Goal: Task Accomplishment & Management: Manage account settings

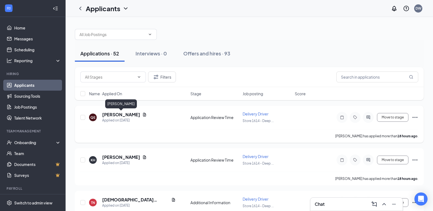
click at [123, 115] on h5 "[PERSON_NAME]" at bounding box center [121, 115] width 38 height 6
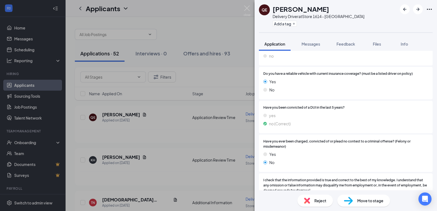
scroll to position [289, 0]
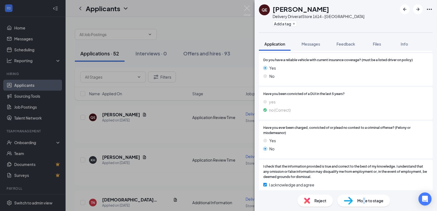
click at [364, 202] on span "Move to stage" at bounding box center [370, 201] width 26 height 6
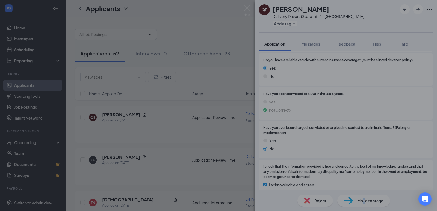
scroll to position [287, 0]
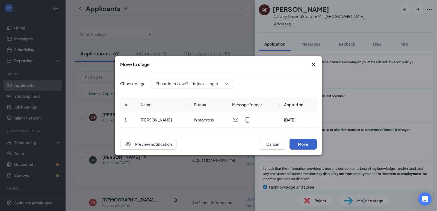
click at [303, 144] on button "Move" at bounding box center [303, 144] width 27 height 11
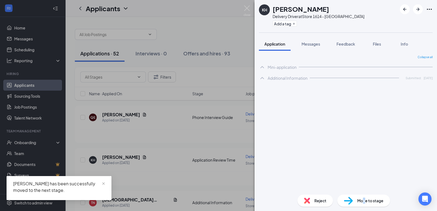
click at [172, 112] on div "KH [PERSON_NAME] Delivery Driver at Store 1614 - Deep Creek Add a tag Applicati…" at bounding box center [218, 105] width 437 height 211
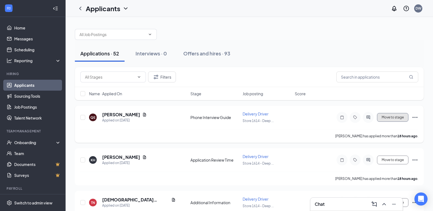
click at [392, 117] on button "Move to stage" at bounding box center [392, 117] width 31 height 9
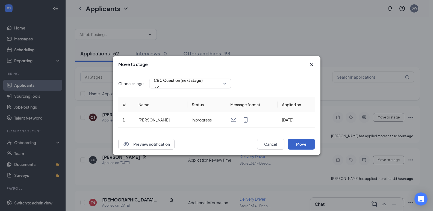
click at [297, 140] on button "Move" at bounding box center [301, 144] width 27 height 11
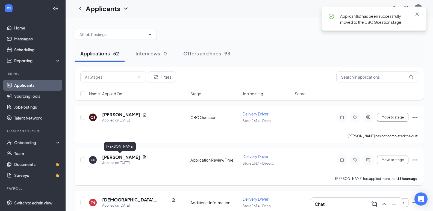
click at [114, 156] on h5 "[PERSON_NAME]" at bounding box center [121, 157] width 38 height 6
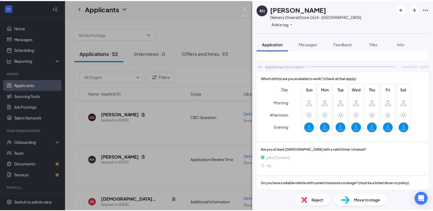
scroll to position [164, 0]
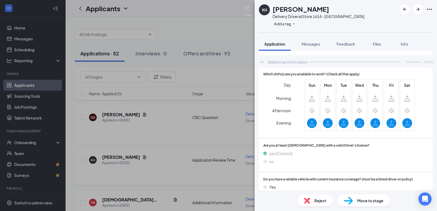
click at [176, 150] on div "KH [PERSON_NAME] Delivery Driver at Store 1614 - Deep Creek Add a tag Applicati…" at bounding box center [218, 105] width 437 height 211
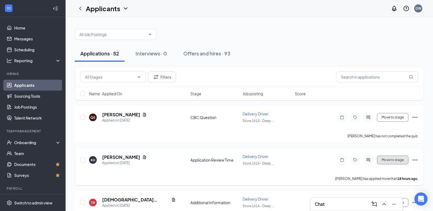
click at [391, 161] on button "Move to stage" at bounding box center [392, 160] width 31 height 9
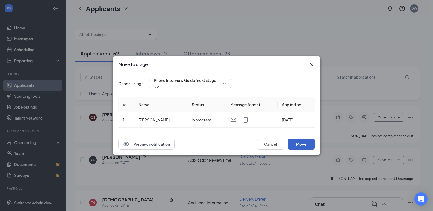
click at [305, 144] on button "Move" at bounding box center [301, 144] width 27 height 11
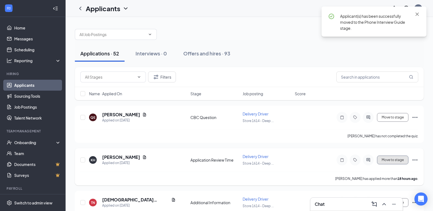
click at [392, 160] on button "Move to stage" at bounding box center [392, 160] width 31 height 9
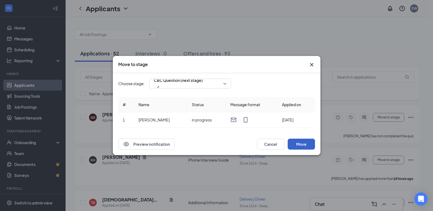
click at [303, 142] on button "Move" at bounding box center [301, 144] width 27 height 11
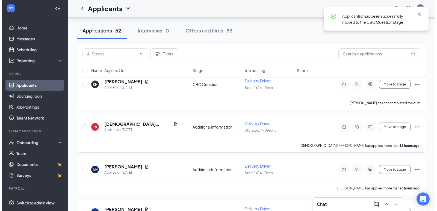
scroll to position [82, 0]
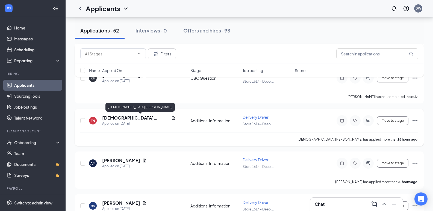
click at [118, 116] on h5 "[DEMOGRAPHIC_DATA] [PERSON_NAME]" at bounding box center [135, 118] width 67 height 6
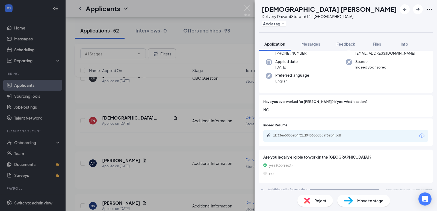
scroll to position [56, 0]
click at [166, 150] on div "TN TAKHFISSET [PERSON_NAME] Delivery Driver at Store 1614 - [GEOGRAPHIC_DATA] A…" at bounding box center [218, 105] width 437 height 211
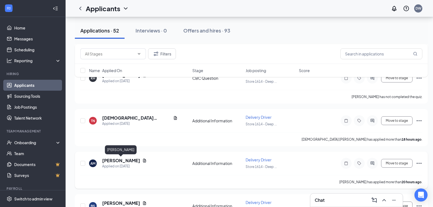
click at [117, 159] on h5 "[PERSON_NAME]" at bounding box center [121, 161] width 38 height 6
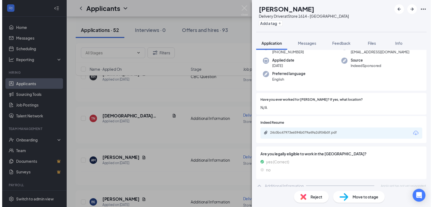
scroll to position [56, 0]
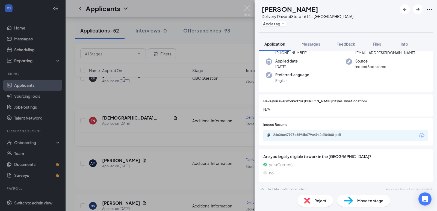
drag, startPoint x: 157, startPoint y: 149, endPoint x: 173, endPoint y: 138, distance: 19.3
click at [158, 149] on div "AM [PERSON_NAME] Delivery Driver at Store [STREET_ADDRESS] Add a tag Applicatio…" at bounding box center [218, 105] width 437 height 211
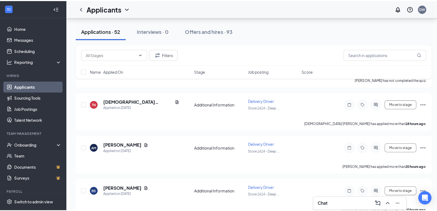
scroll to position [137, 0]
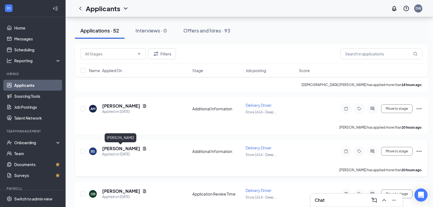
click at [119, 147] on h5 "[PERSON_NAME]" at bounding box center [121, 149] width 38 height 6
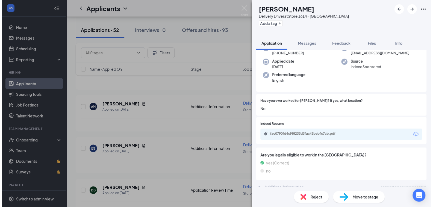
scroll to position [56, 0]
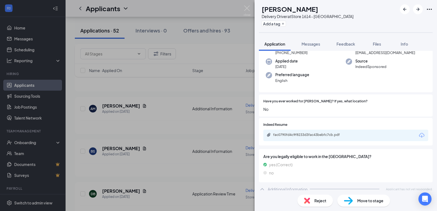
click at [158, 131] on div "BS [PERSON_NAME] Delivery Driver at Store [STREET_ADDRESS] Add a tag Applicatio…" at bounding box center [218, 105] width 437 height 211
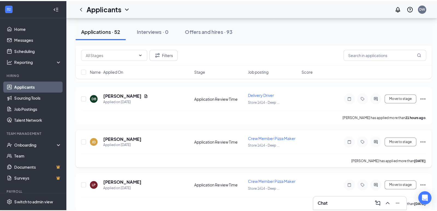
scroll to position [164, 0]
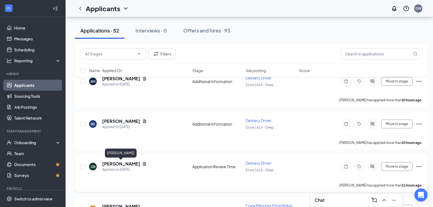
click at [121, 163] on h5 "[PERSON_NAME]" at bounding box center [121, 164] width 38 height 6
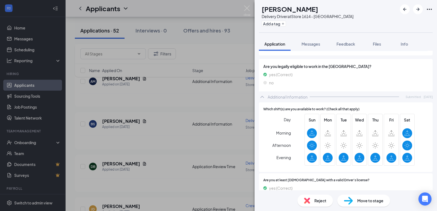
scroll to position [137, 0]
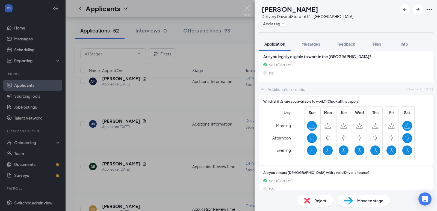
click at [157, 144] on div "DB [PERSON_NAME] Delivery Driver at Store 1614 - [GEOGRAPHIC_DATA] Add a tag Ap…" at bounding box center [218, 105] width 437 height 211
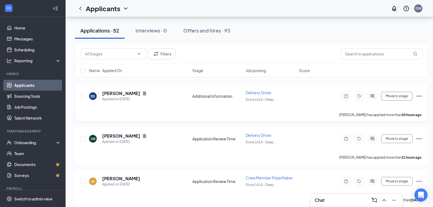
scroll to position [218, 0]
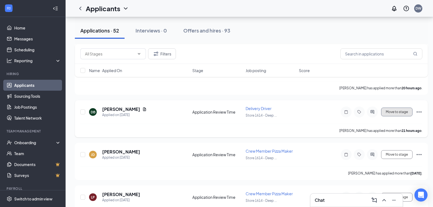
click at [392, 113] on button "Move to stage" at bounding box center [396, 112] width 31 height 9
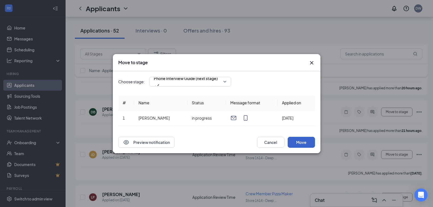
click at [302, 142] on button "Move" at bounding box center [301, 142] width 27 height 11
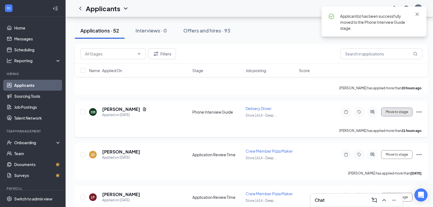
click at [397, 112] on button "Move to stage" at bounding box center [396, 112] width 31 height 9
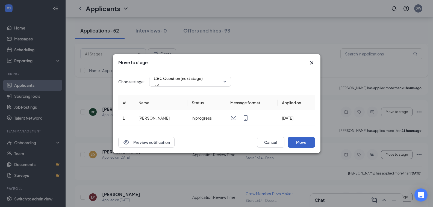
click at [300, 140] on button "Move" at bounding box center [301, 142] width 27 height 11
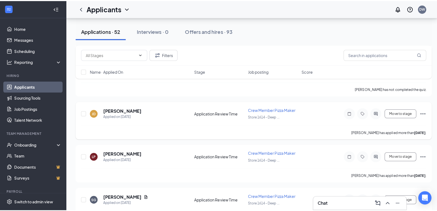
scroll to position [246, 0]
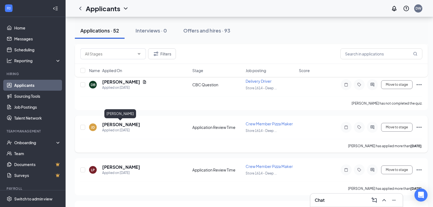
click at [110, 123] on h5 "[PERSON_NAME]" at bounding box center [121, 125] width 38 height 6
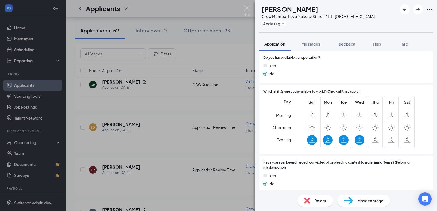
scroll to position [221, 0]
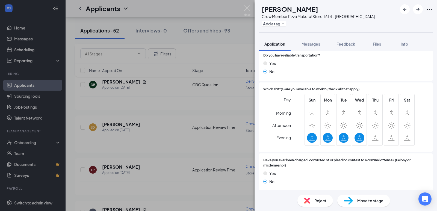
click at [167, 137] on div "[PERSON_NAME] Crew Member Pizza Maker at Store [STREET_ADDRESS] Add a tag Appli…" at bounding box center [218, 105] width 437 height 211
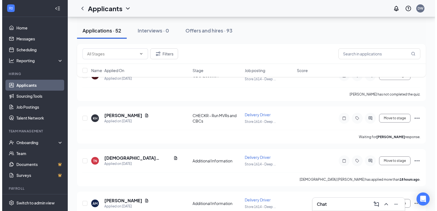
scroll to position [55, 0]
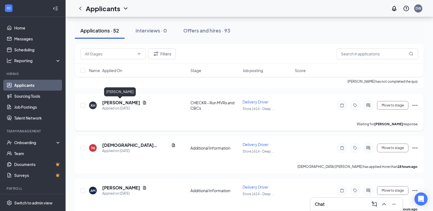
click at [117, 102] on h5 "[PERSON_NAME]" at bounding box center [121, 103] width 38 height 6
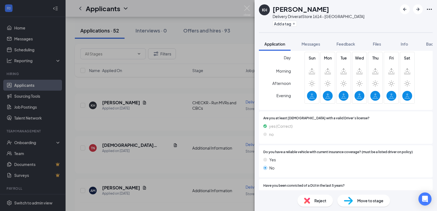
scroll to position [218, 0]
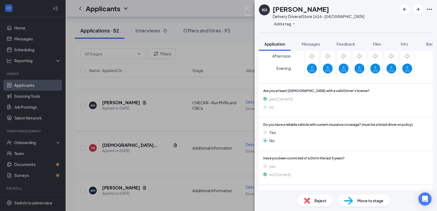
click at [168, 105] on div "KH Kayla Hoggard Delivery Driver at Store 1614 - Deep Creek Add a tag Applicati…" at bounding box center [218, 105] width 437 height 211
